Goal: Obtain resource: Download file/media

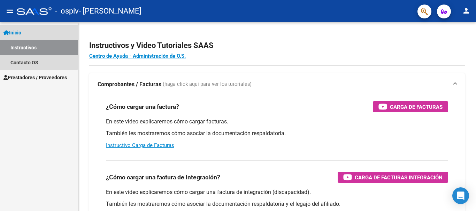
click at [25, 32] on link "Inicio" at bounding box center [39, 32] width 78 height 15
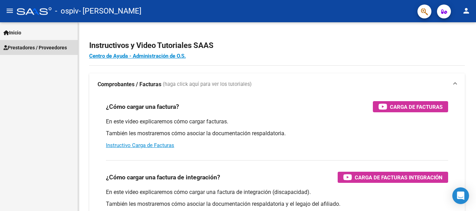
click at [30, 47] on span "Prestadores / Proveedores" at bounding box center [34, 48] width 63 height 8
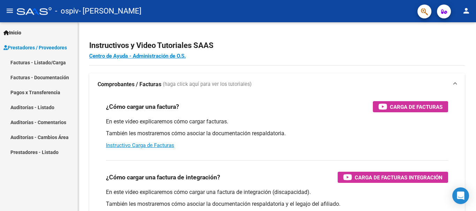
click at [37, 78] on link "Facturas - Documentación" at bounding box center [39, 77] width 78 height 15
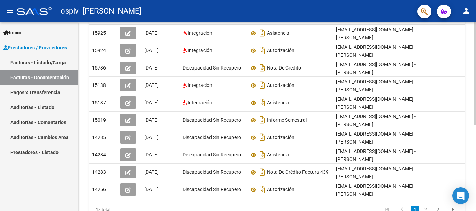
scroll to position [147, 0]
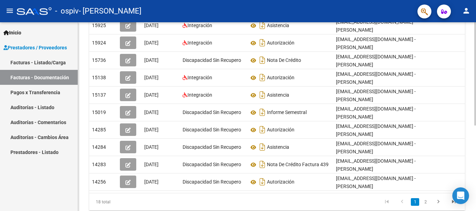
click at [473, 124] on div "PRESTADORES -> Comprobantes - Documentación Respaldatoria cloud_download Export…" at bounding box center [278, 55] width 400 height 358
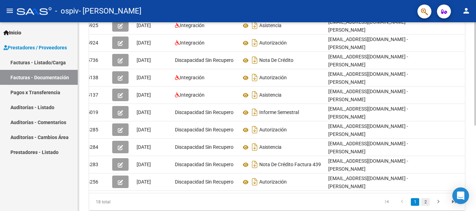
click at [424, 199] on link "2" at bounding box center [425, 203] width 8 height 8
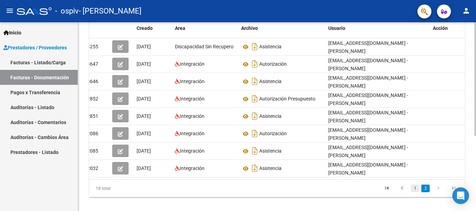
click at [415, 185] on link "1" at bounding box center [415, 189] width 8 height 8
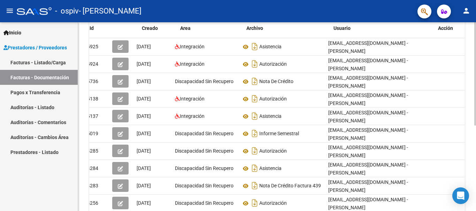
scroll to position [0, 0]
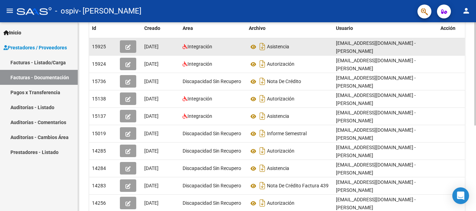
click at [128, 47] on icon "button" at bounding box center [127, 47] width 5 height 5
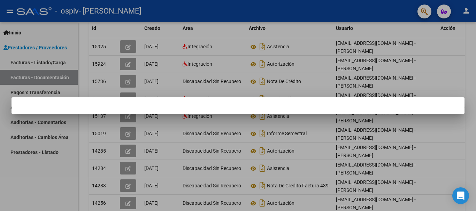
click at [459, 59] on div at bounding box center [238, 105] width 476 height 211
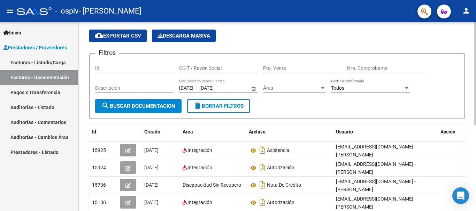
scroll to position [20, 0]
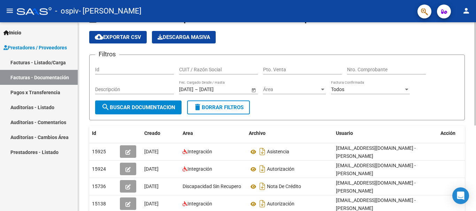
click at [470, 56] on div "PRESTADORES -> Comprobantes - Documentación Respaldatoria cloud_download Export…" at bounding box center [278, 181] width 400 height 358
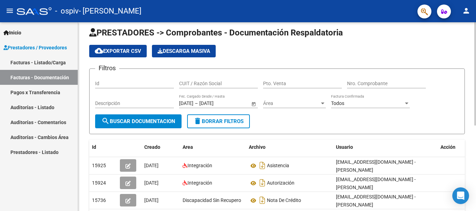
scroll to position [0, 0]
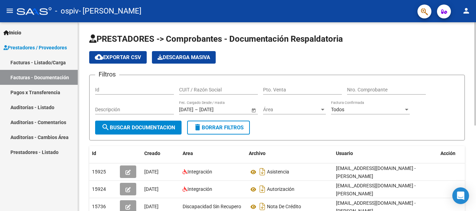
click at [474, 26] on div "PRESTADORES -> Comprobantes - Documentación Respaldatoria cloud_download Export…" at bounding box center [278, 201] width 400 height 358
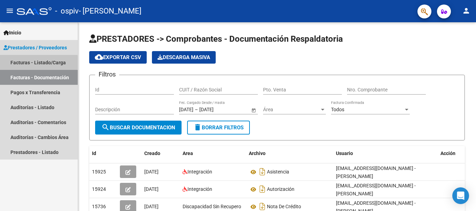
click at [18, 63] on link "Facturas - Listado/Carga" at bounding box center [39, 62] width 78 height 15
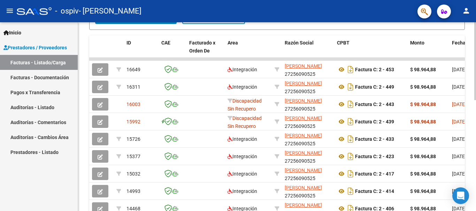
scroll to position [197, 0]
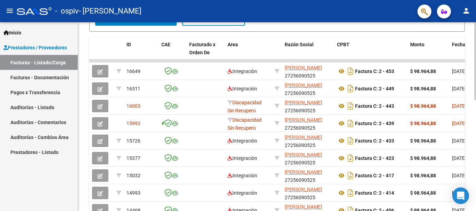
click at [476, 129] on div at bounding box center [475, 144] width 2 height 78
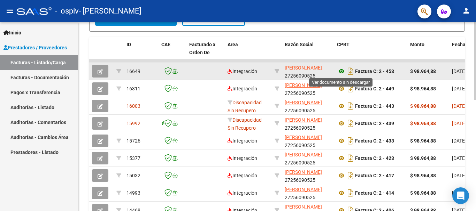
click at [341, 72] on icon at bounding box center [341, 71] width 9 height 8
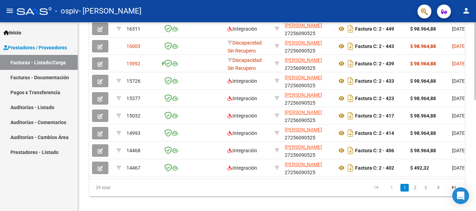
scroll to position [270, 0]
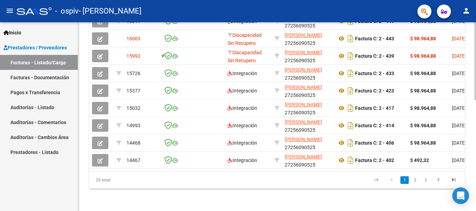
click at [476, 145] on div at bounding box center [475, 172] width 2 height 78
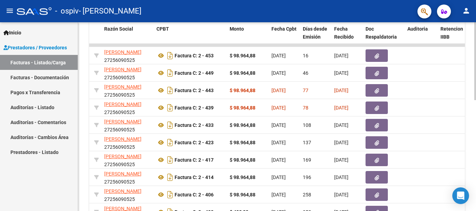
scroll to position [214, 0]
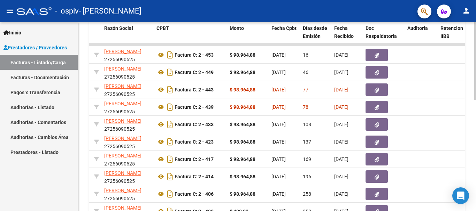
click at [471, 114] on div "Video tutorial PRESTADORES -> Listado de CPBTs Emitidos por Prestadores / Prove…" at bounding box center [278, 36] width 400 height 454
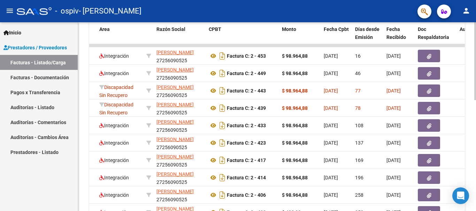
scroll to position [212, 0]
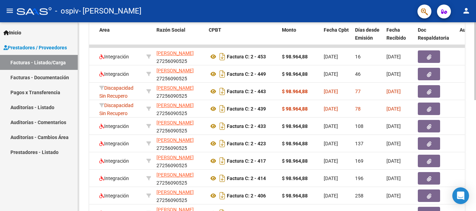
click at [473, 115] on div "Video tutorial PRESTADORES -> Listado de CPBTs Emitidos por Prestadores / Prove…" at bounding box center [278, 37] width 400 height 454
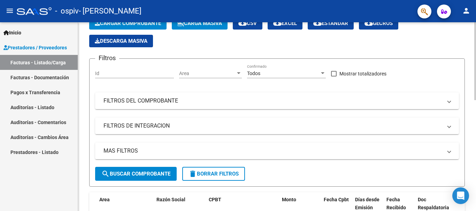
scroll to position [0, 0]
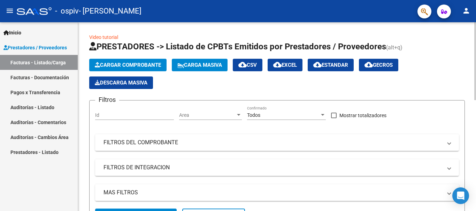
click at [466, 18] on div "menu - ospiv - [PERSON_NAME] person Inicio Instructivos Contacto OS Prestadores…" at bounding box center [238, 105] width 476 height 211
